Goal: Transaction & Acquisition: Purchase product/service

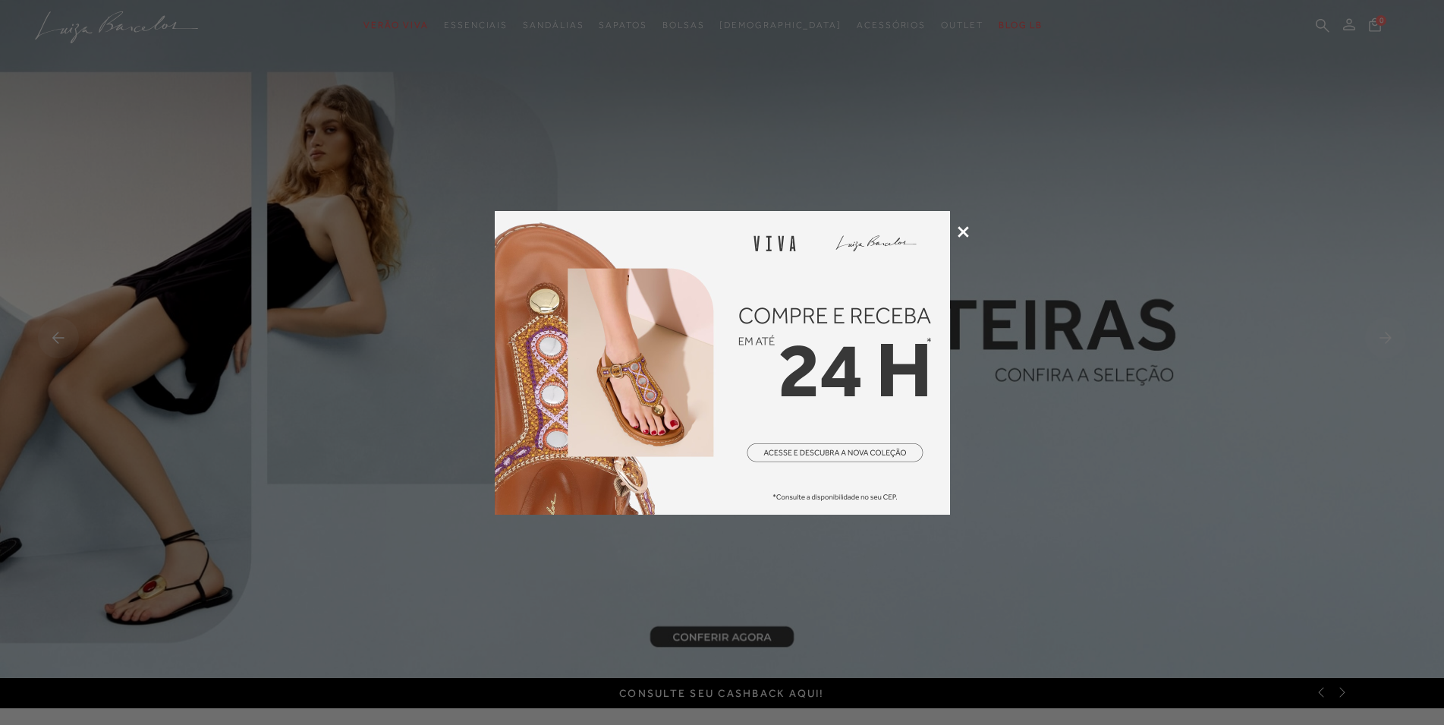
drag, startPoint x: 968, startPoint y: 226, endPoint x: 957, endPoint y: 225, distance: 11.5
click at [968, 225] on div at bounding box center [722, 362] width 1444 height 725
click at [965, 235] on icon at bounding box center [963, 231] width 11 height 11
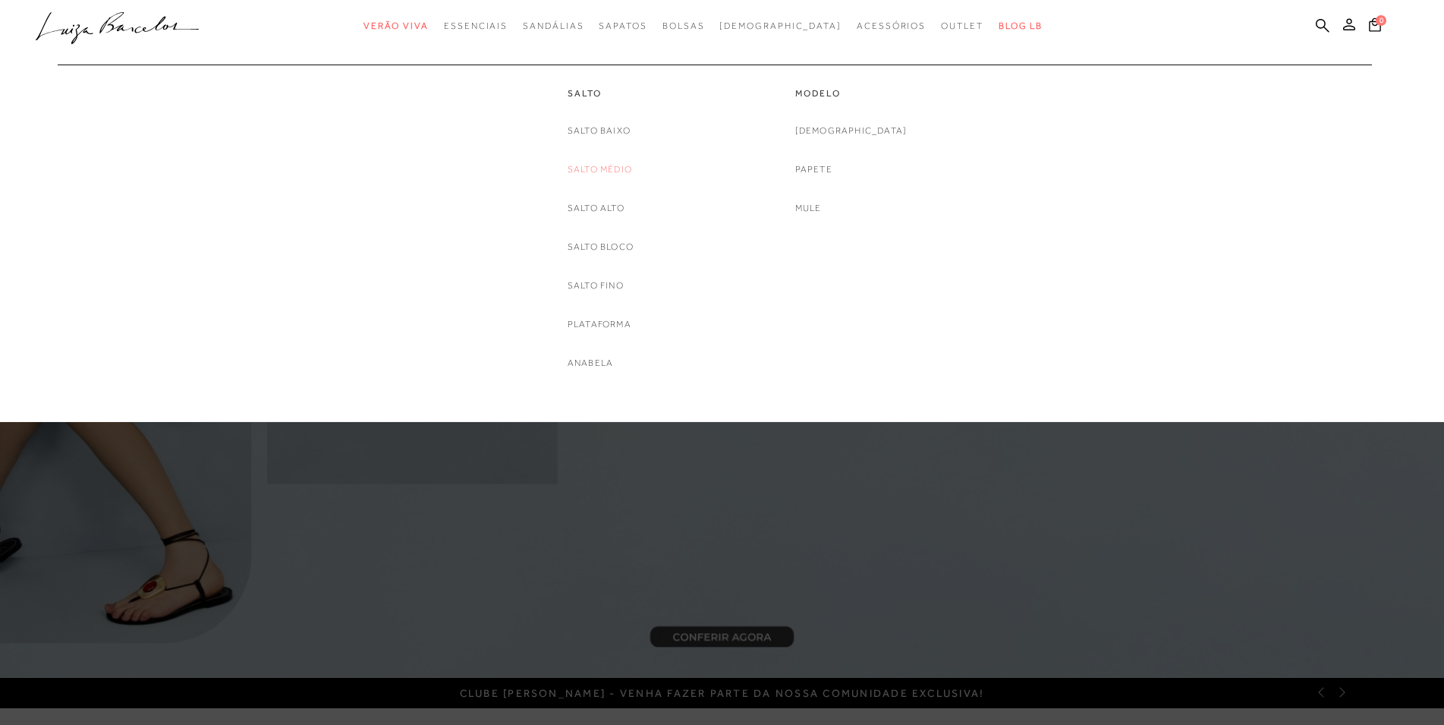
click at [620, 172] on link "Salto Médio" at bounding box center [600, 170] width 65 height 16
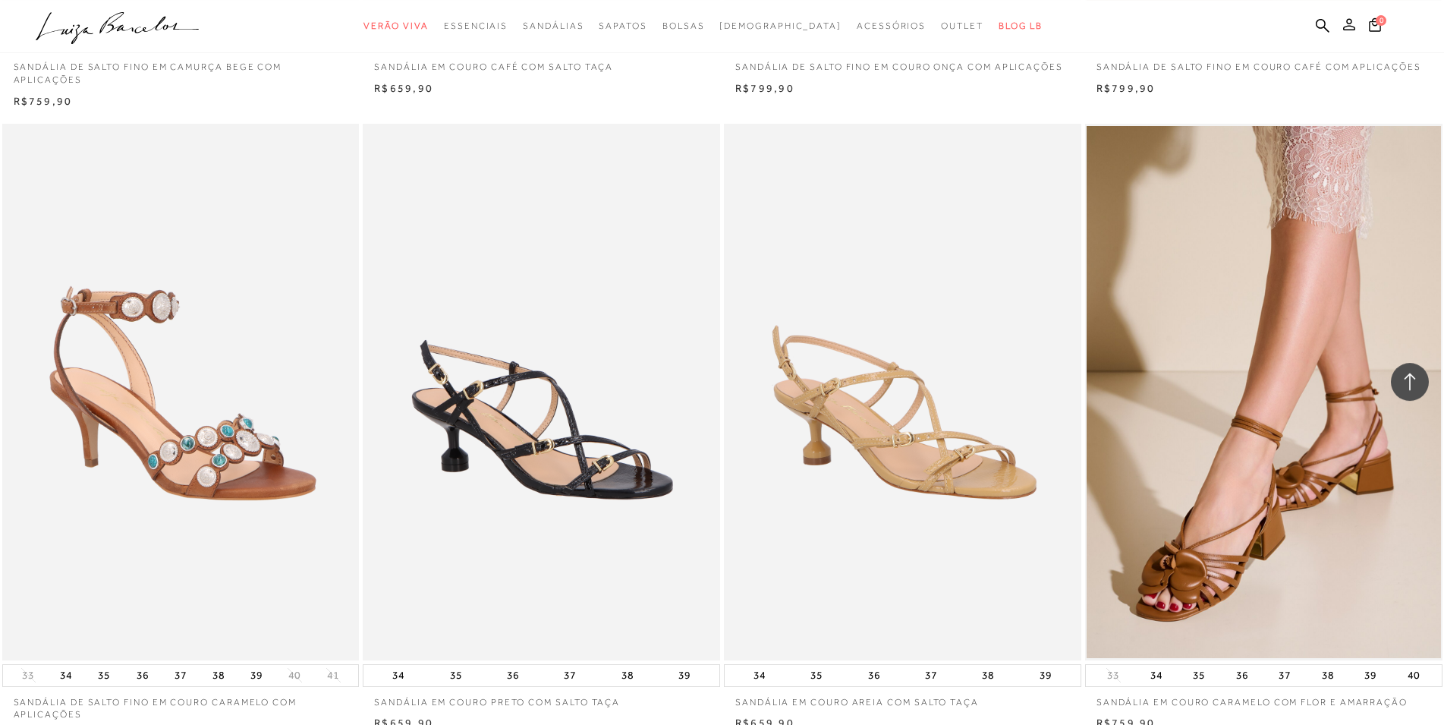
scroll to position [3096, 0]
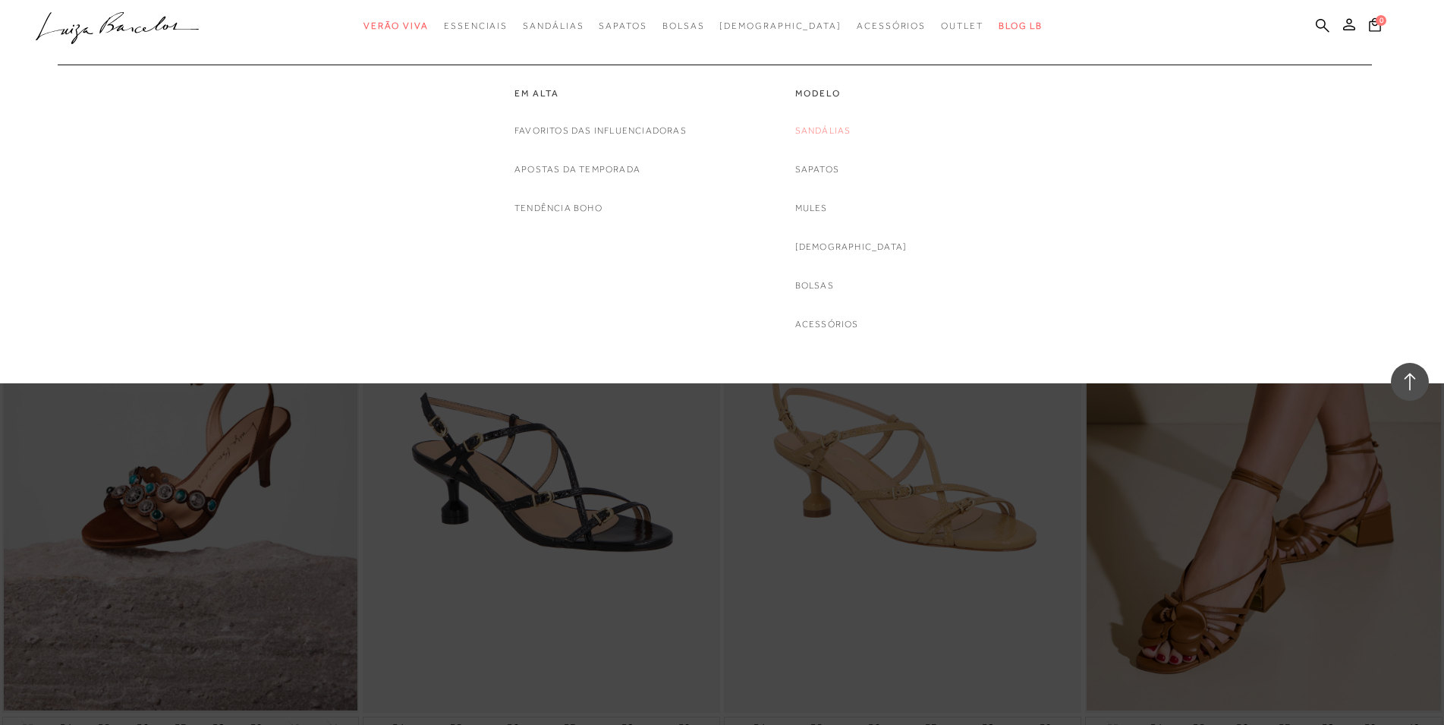
click at [841, 134] on link "Sandálias" at bounding box center [823, 131] width 56 height 16
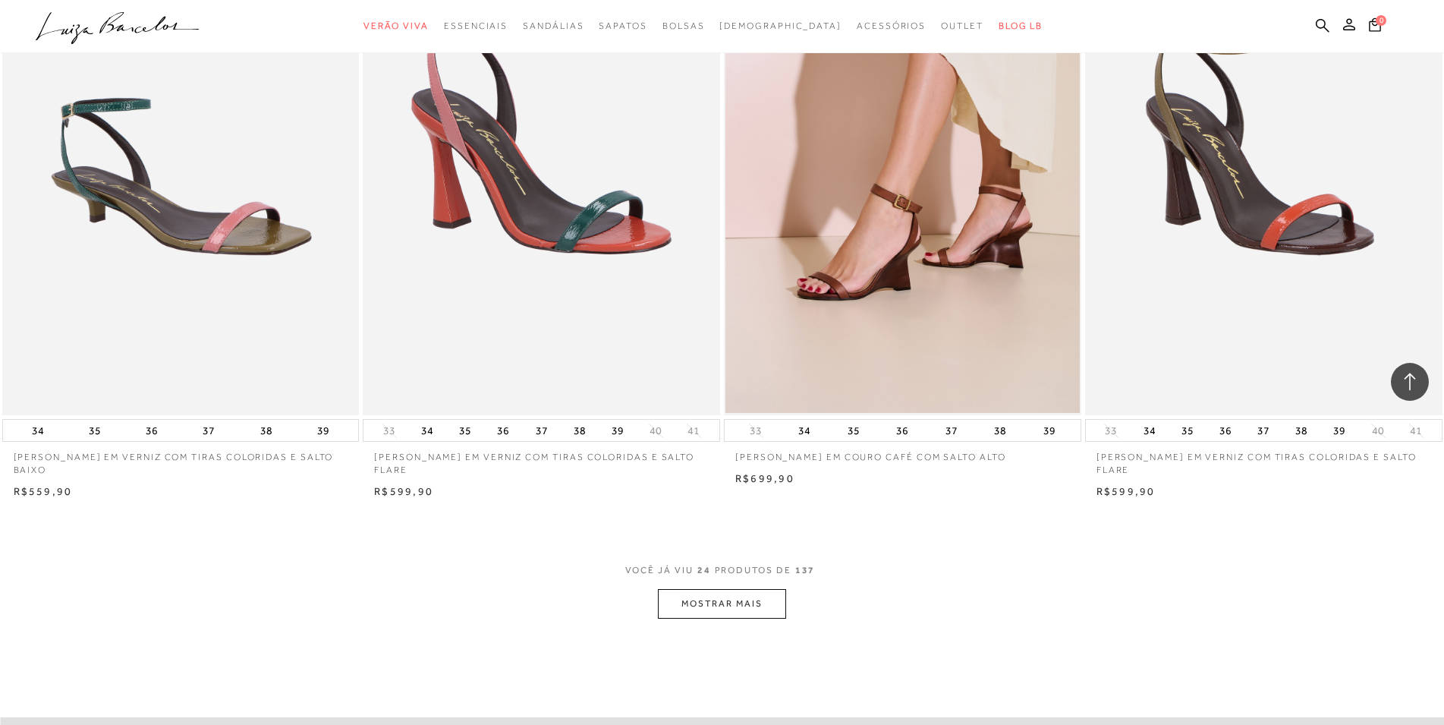
scroll to position [3716, 0]
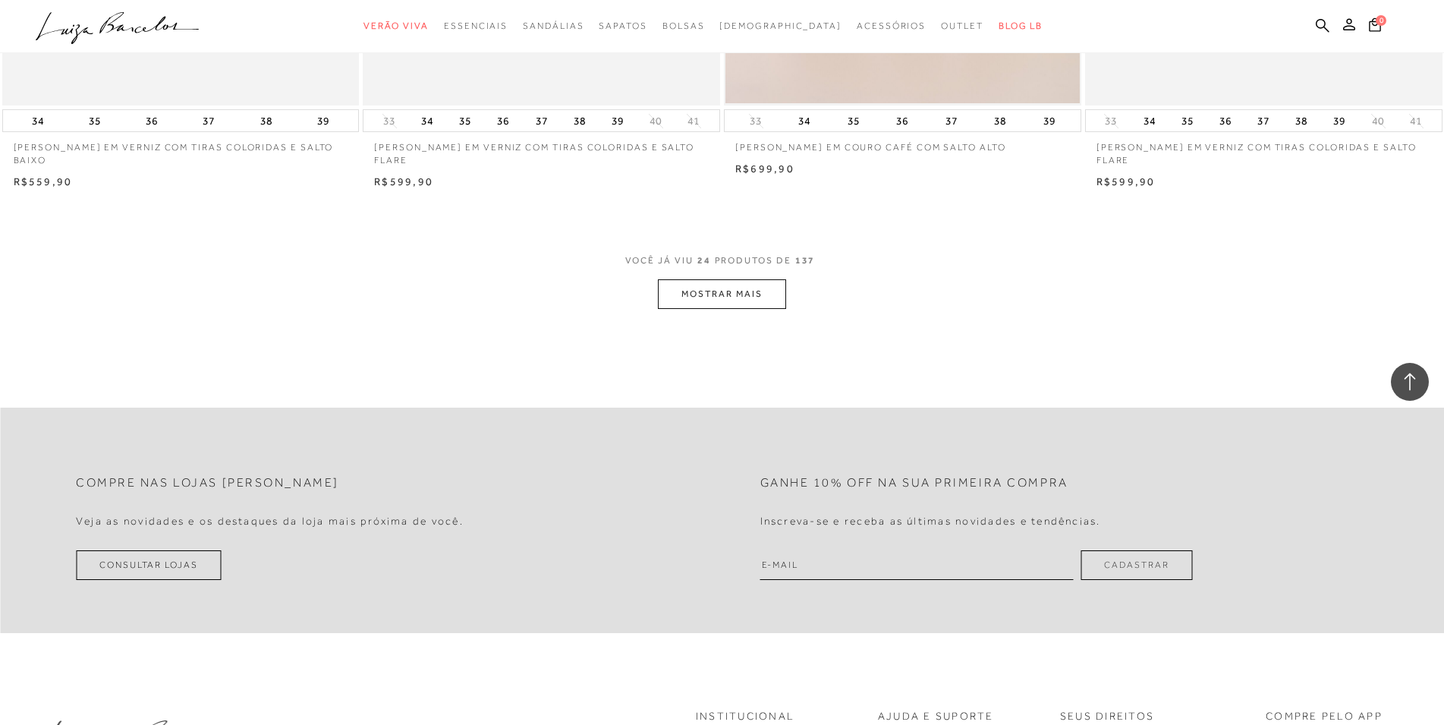
click at [741, 288] on button "MOSTRAR MAIS" at bounding box center [722, 294] width 128 height 30
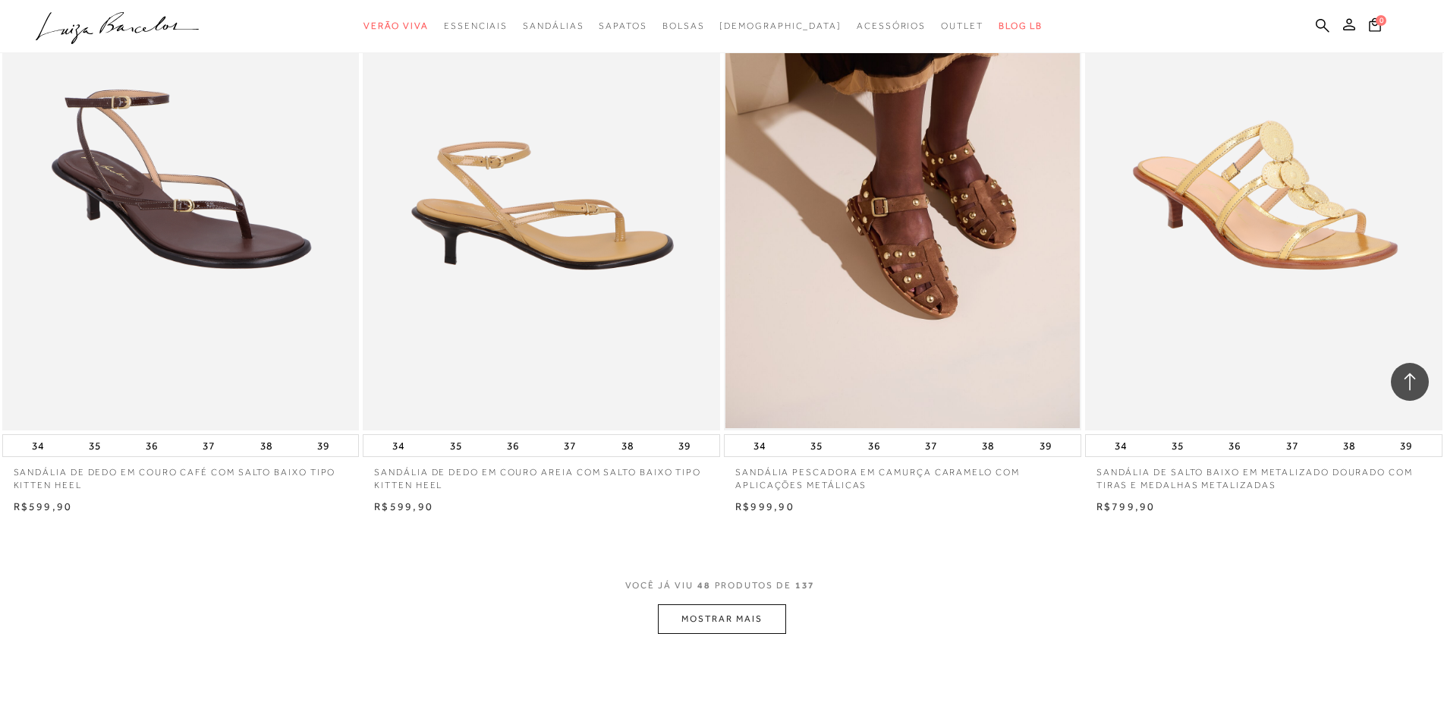
scroll to position [7509, 0]
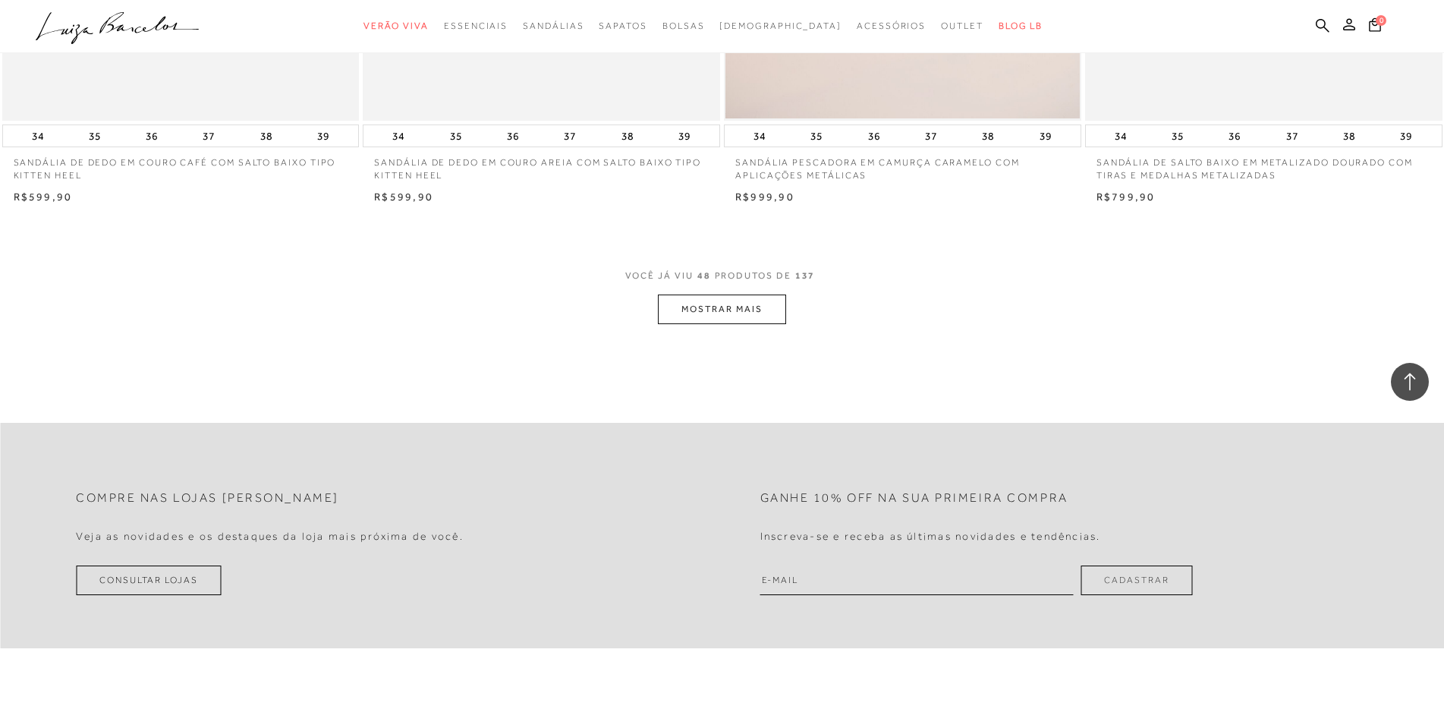
click at [716, 299] on button "MOSTRAR MAIS" at bounding box center [722, 309] width 128 height 30
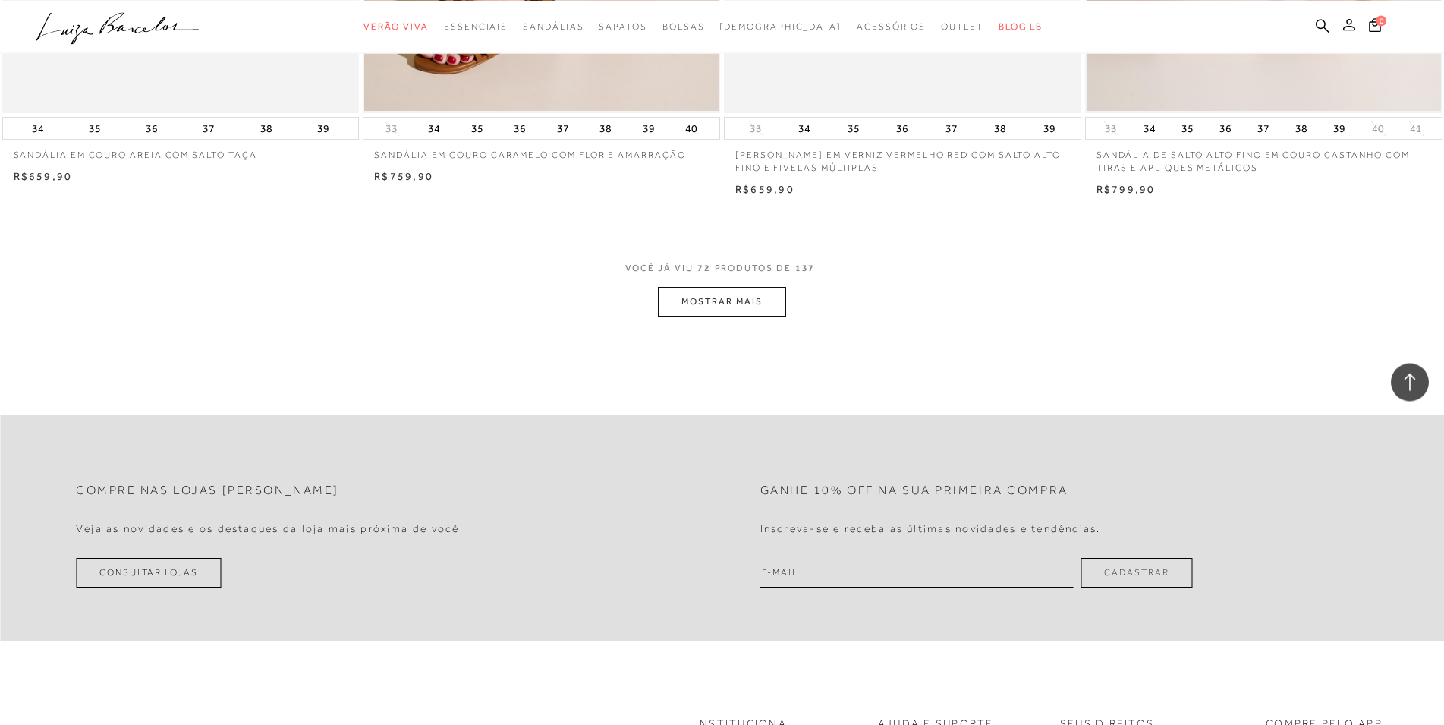
scroll to position [11380, 0]
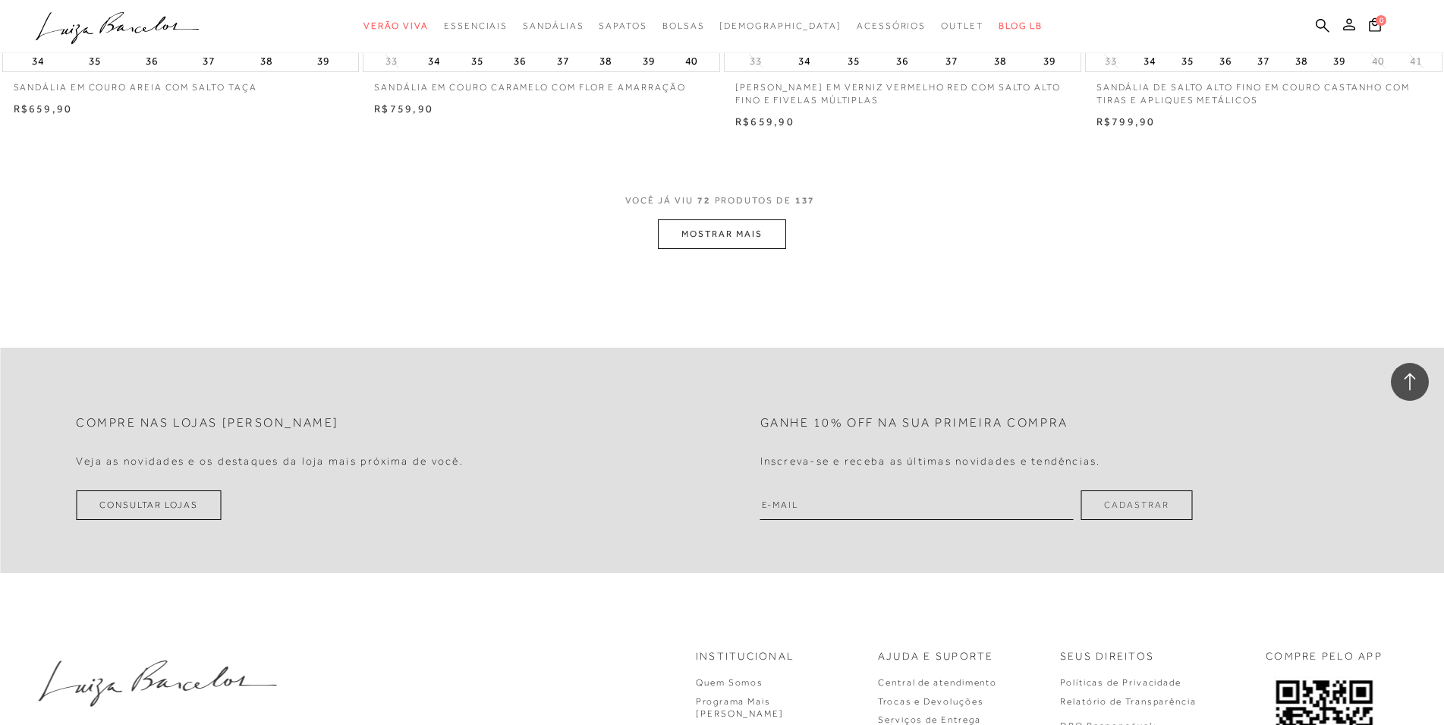
click at [684, 223] on button "MOSTRAR MAIS" at bounding box center [722, 234] width 128 height 30
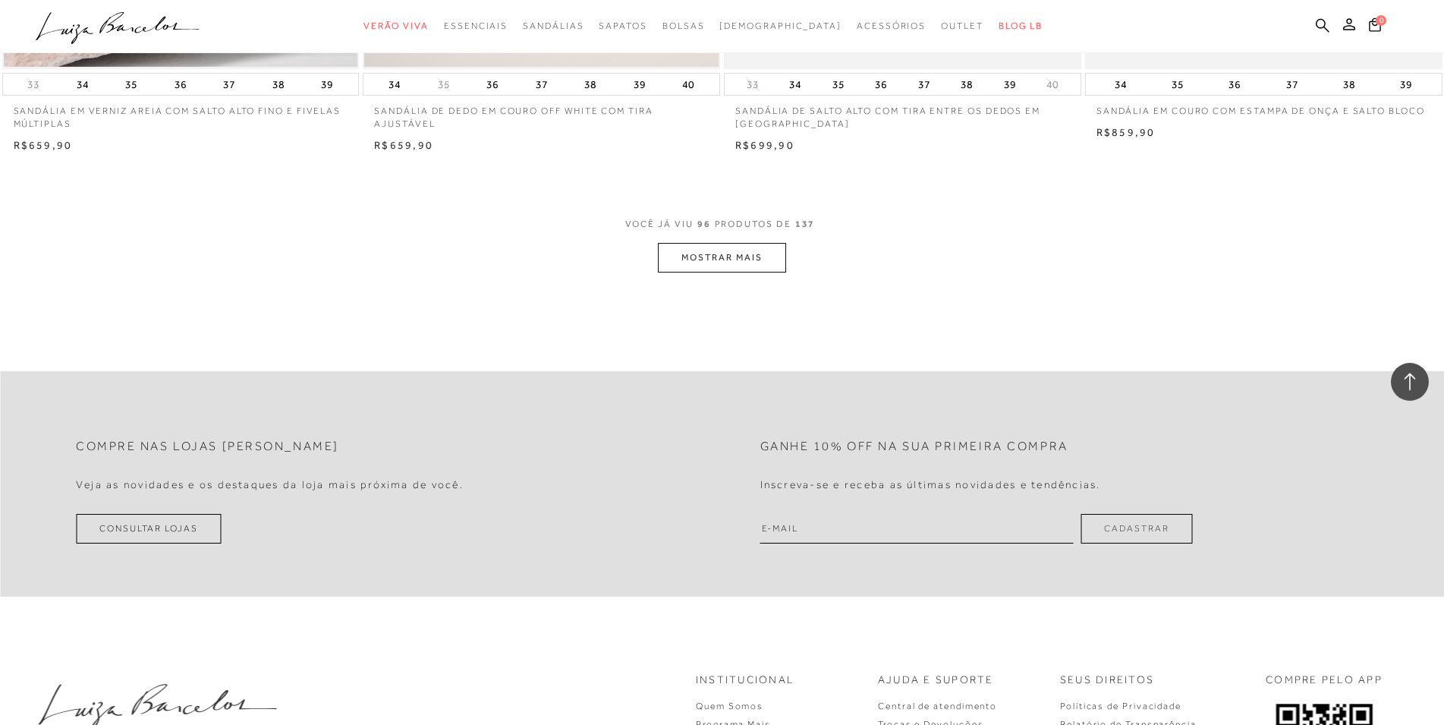
scroll to position [15173, 0]
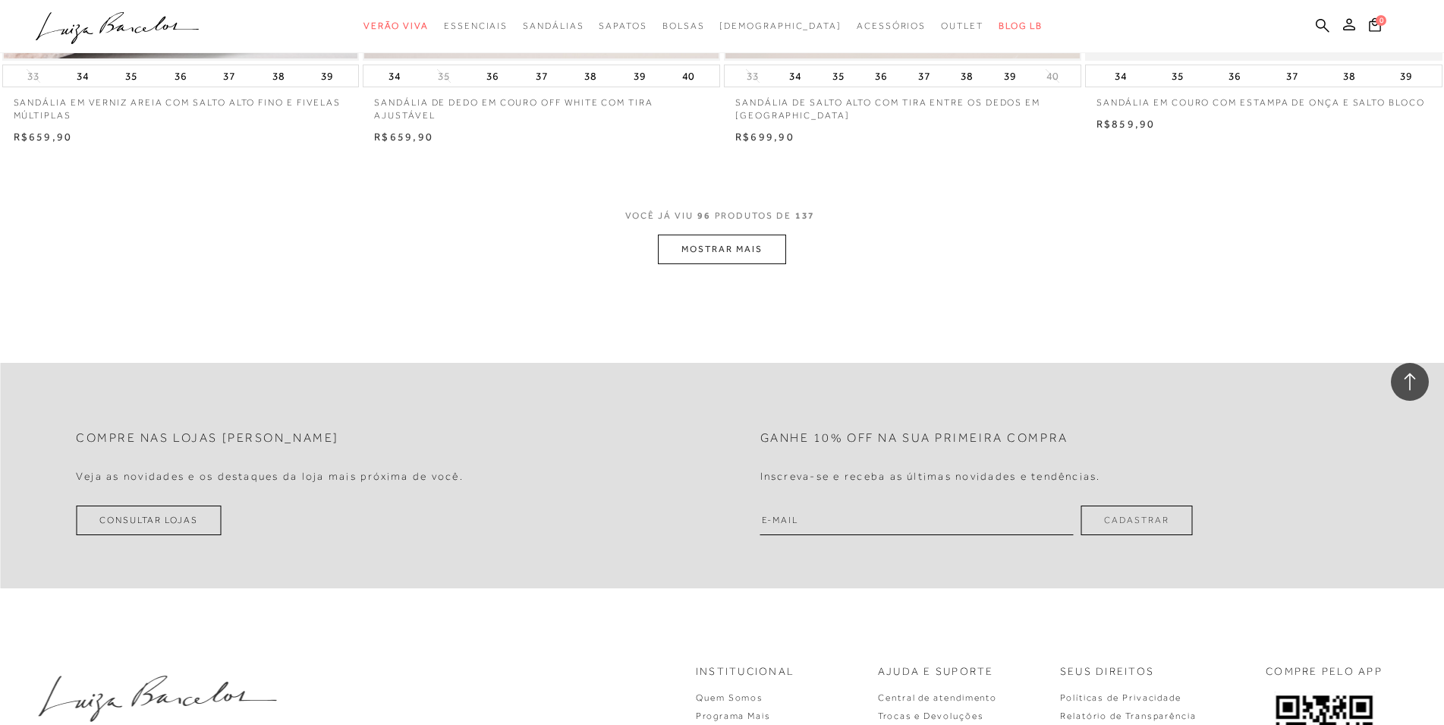
click at [713, 245] on button "MOSTRAR MAIS" at bounding box center [722, 250] width 128 height 30
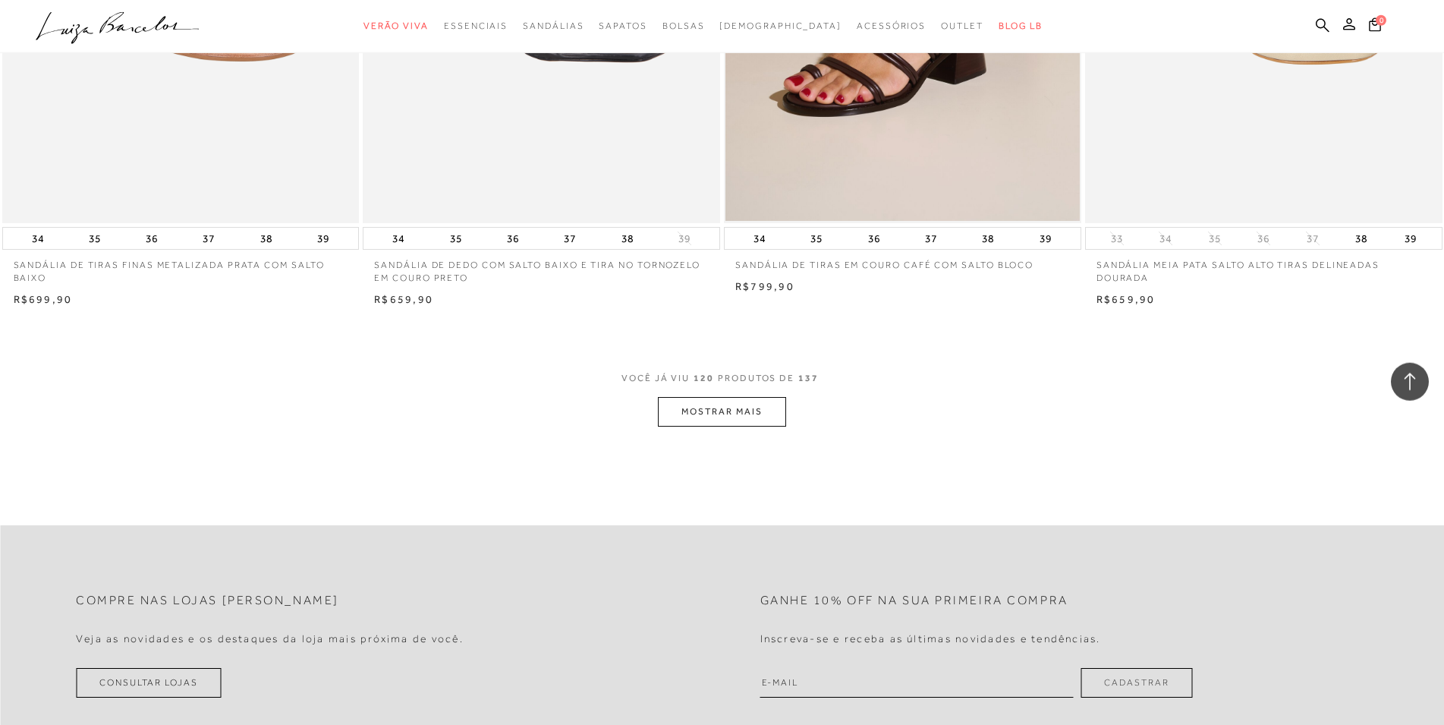
scroll to position [18889, 0]
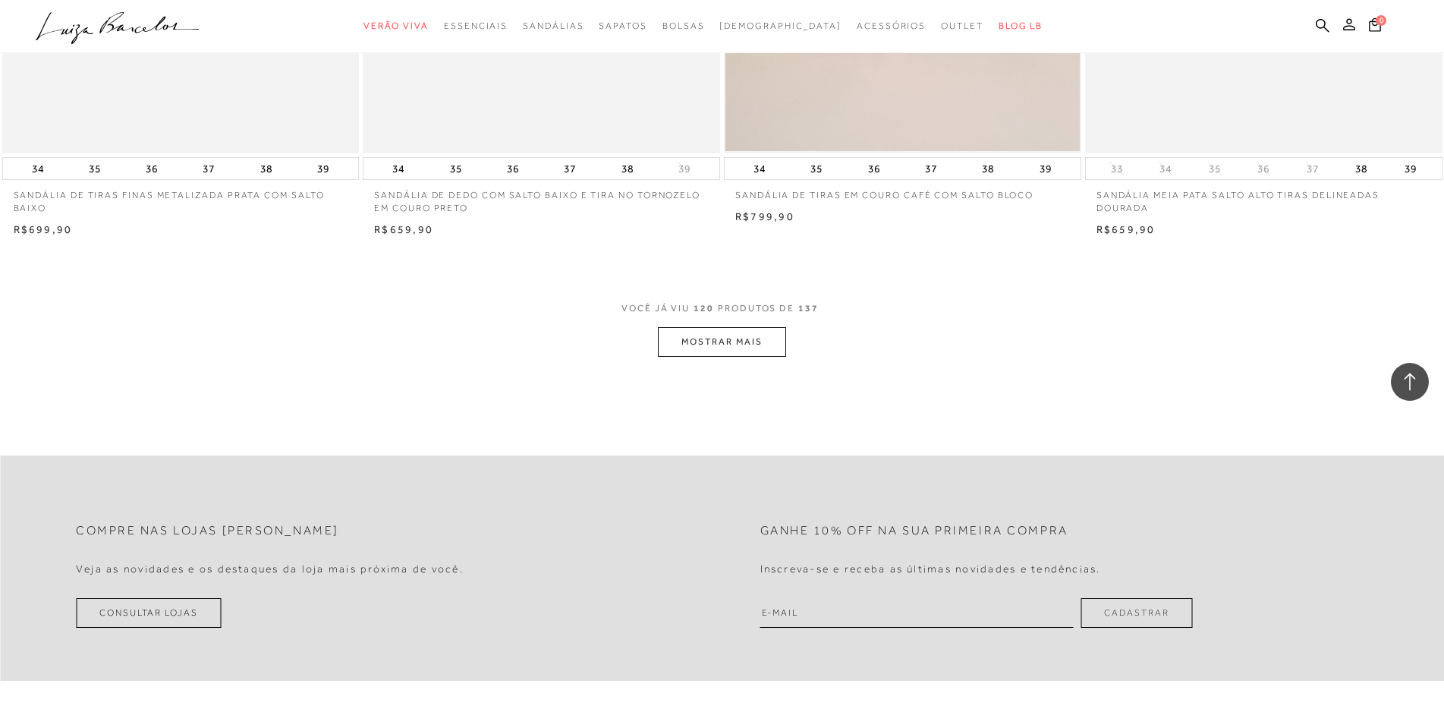
click at [721, 335] on button "MOSTRAR MAIS" at bounding box center [722, 342] width 128 height 30
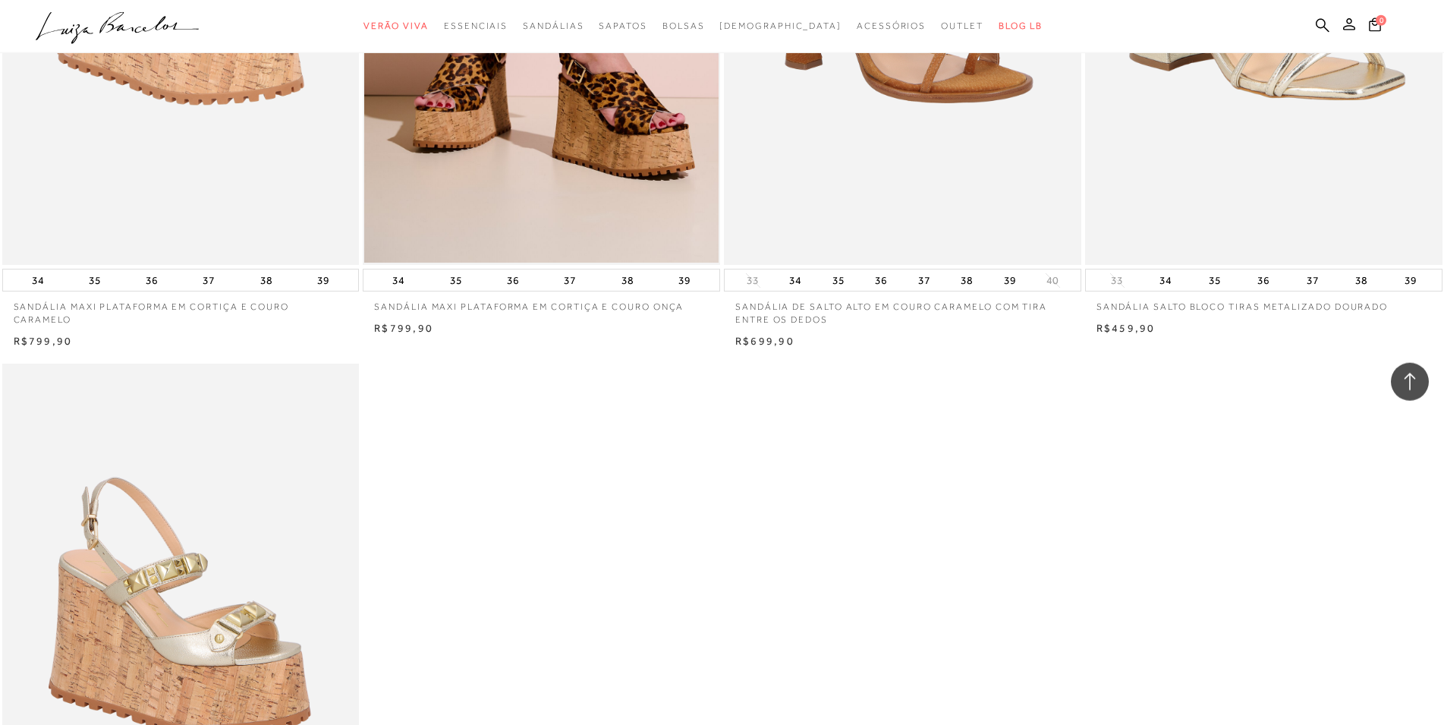
scroll to position [21443, 0]
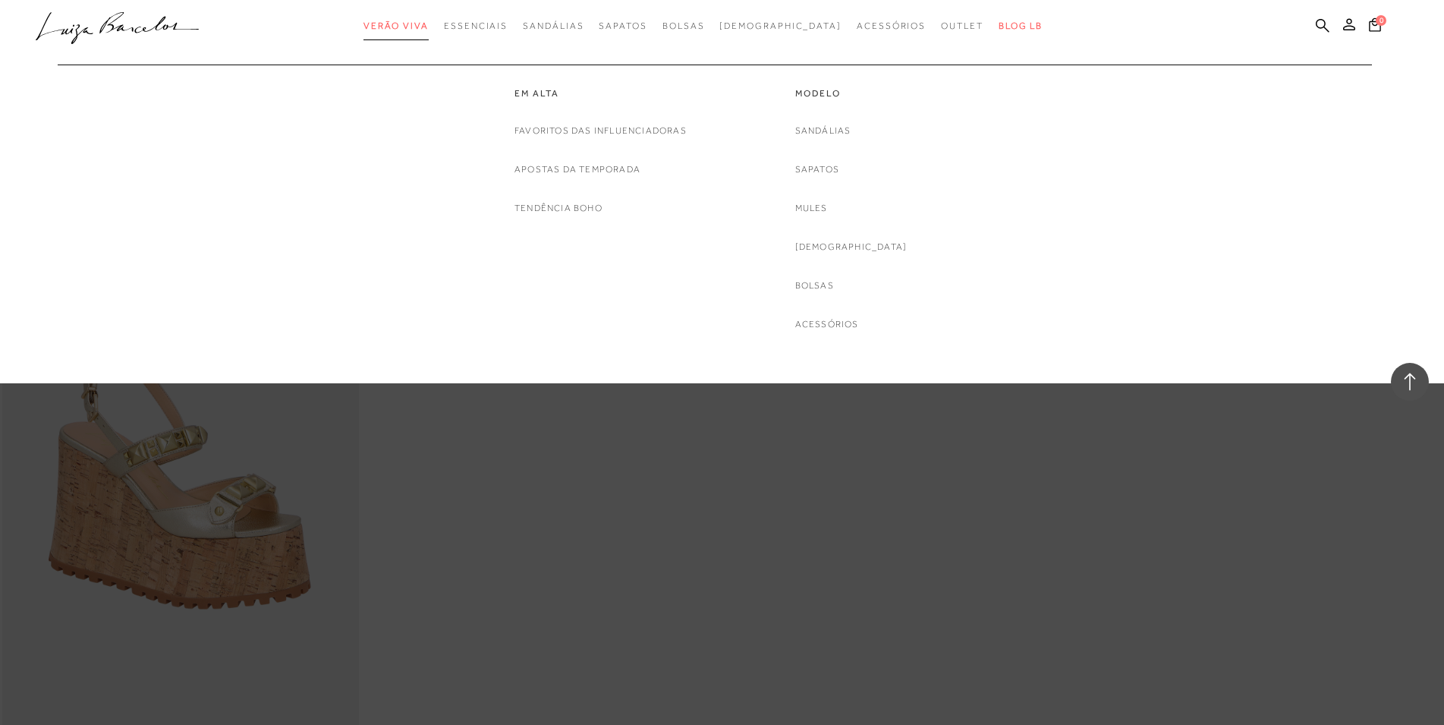
click at [429, 21] on span "Verão Viva" at bounding box center [396, 25] width 65 height 11
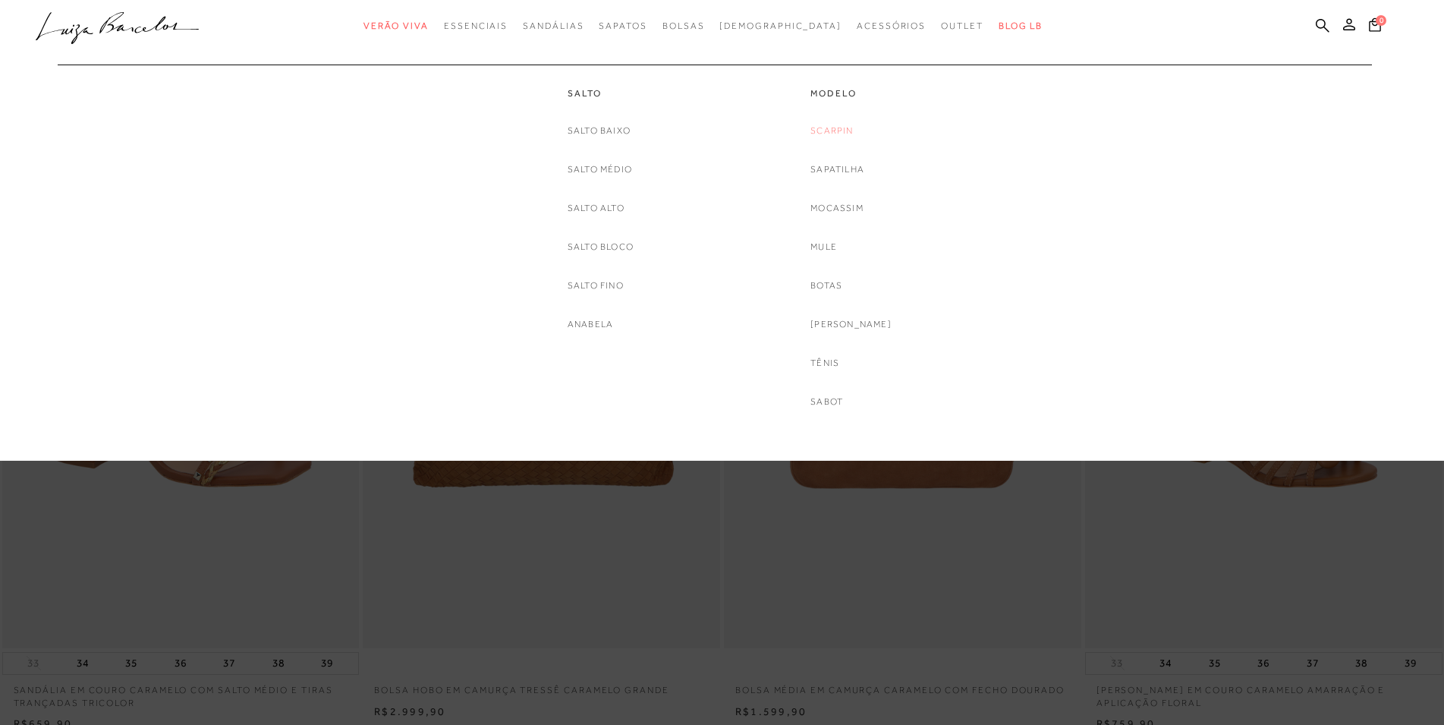
click at [838, 132] on link "Scarpin" at bounding box center [832, 131] width 43 height 16
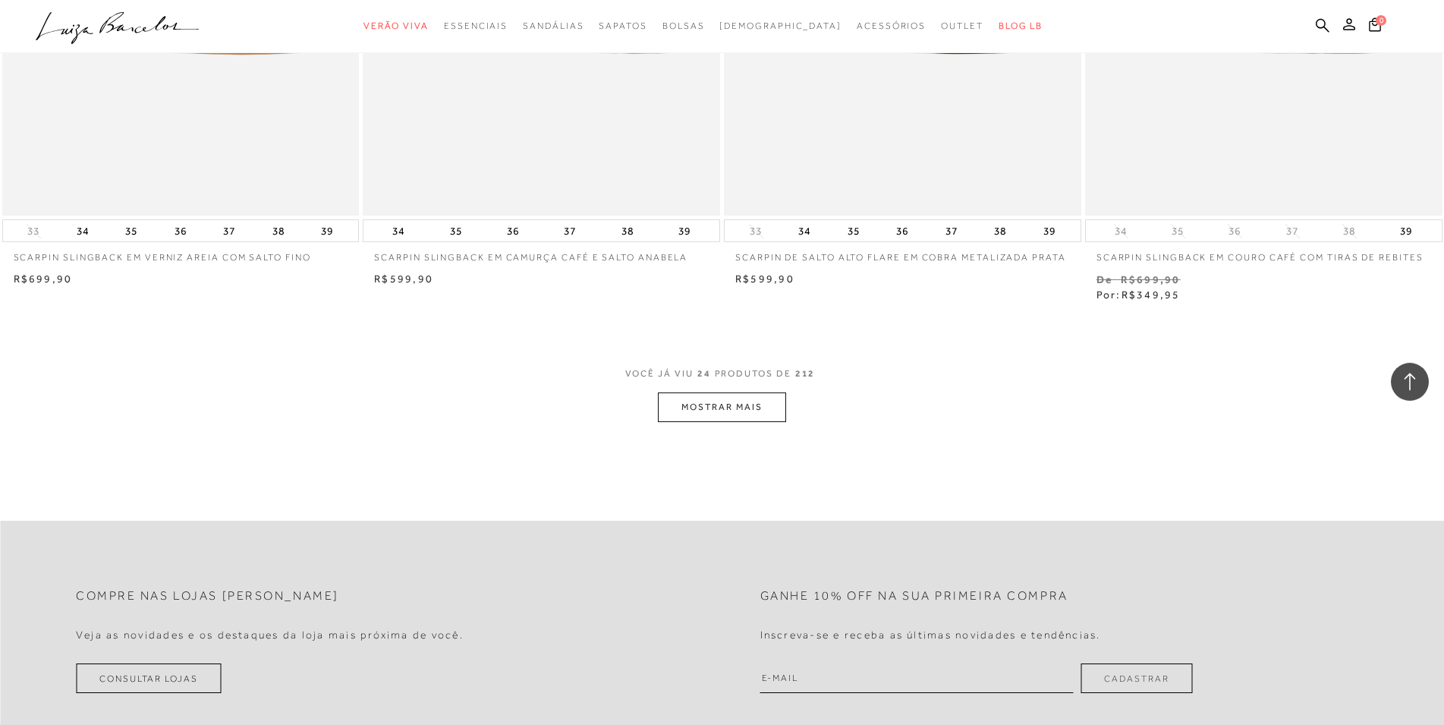
scroll to position [3638, 0]
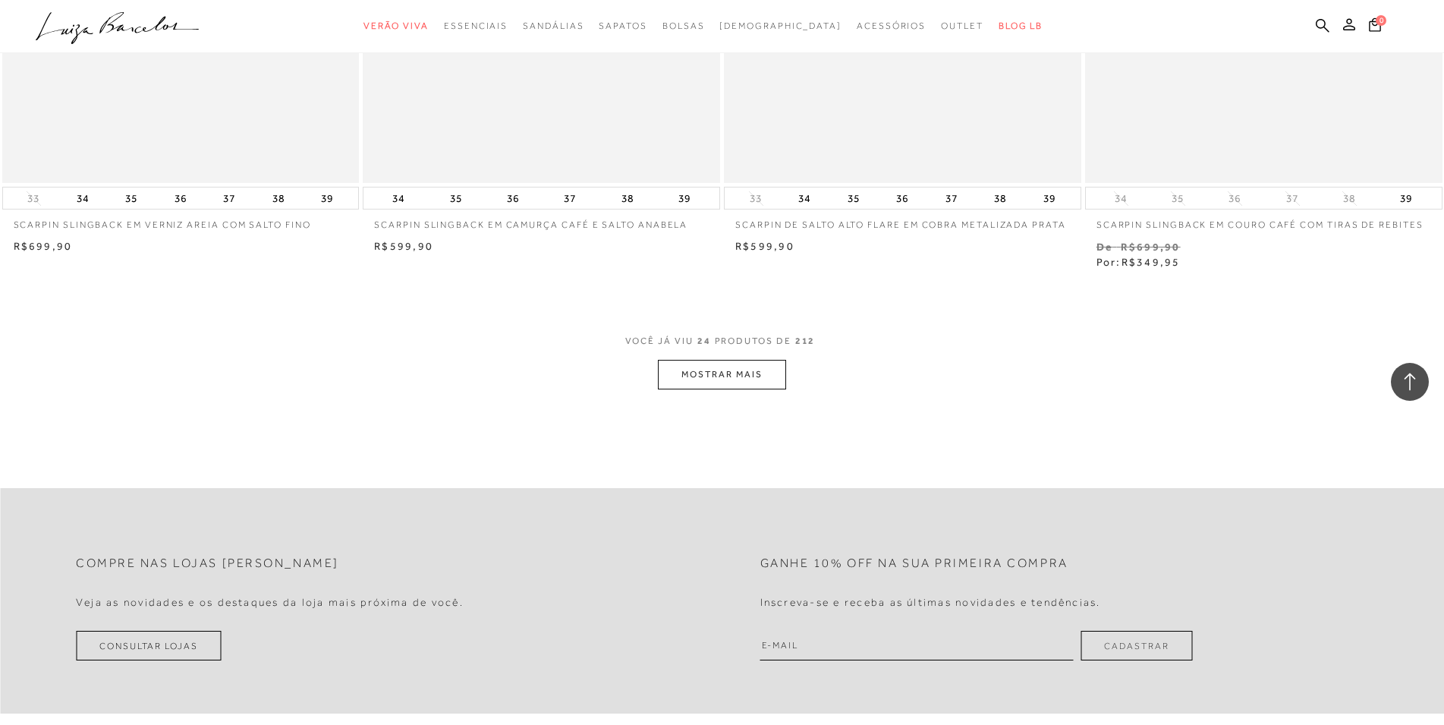
click at [719, 376] on button "MOSTRAR MAIS" at bounding box center [722, 375] width 128 height 30
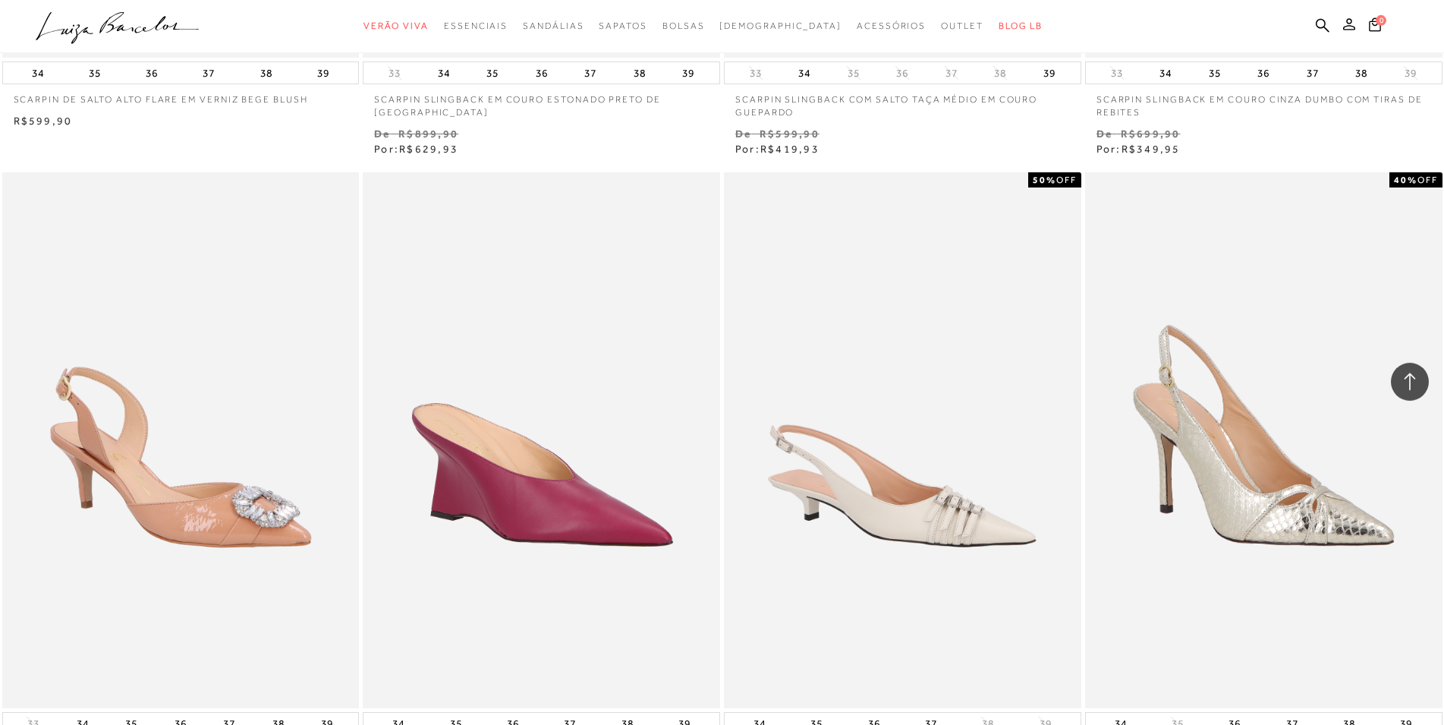
scroll to position [4412, 0]
